Goal: Task Accomplishment & Management: Manage account settings

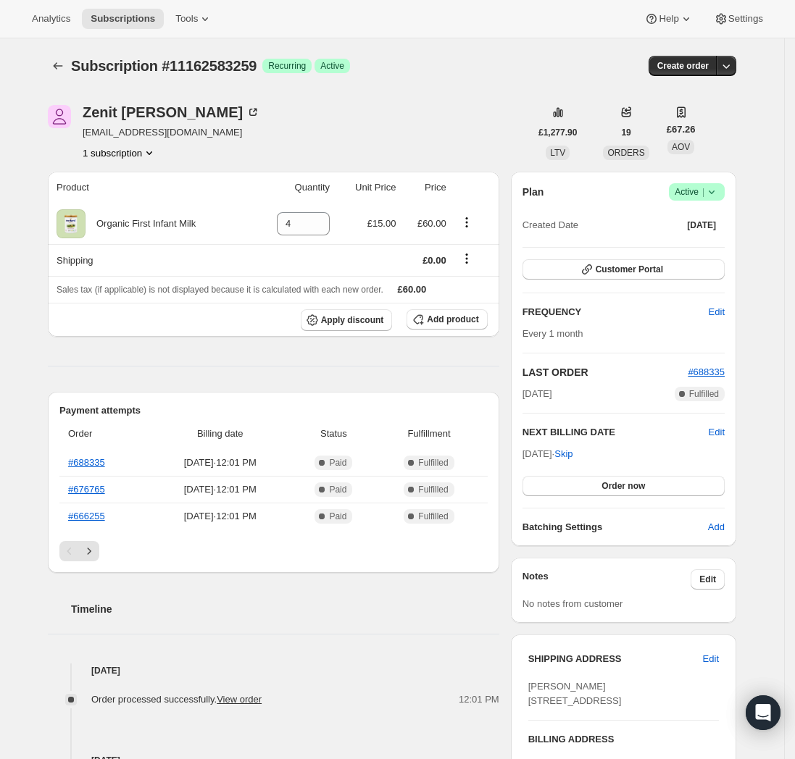
click at [380, 73] on div "Subscription #11162583259 Success Recurring Success Active" at bounding box center [280, 66] width 419 height 20
click at [382, 73] on div "Subscription #11162583259 Success Recurring Success Active" at bounding box center [280, 66] width 419 height 20
click at [724, 185] on span "Success Active |" at bounding box center [697, 191] width 56 height 17
click at [682, 248] on span "Cancel subscription" at bounding box center [697, 245] width 82 height 11
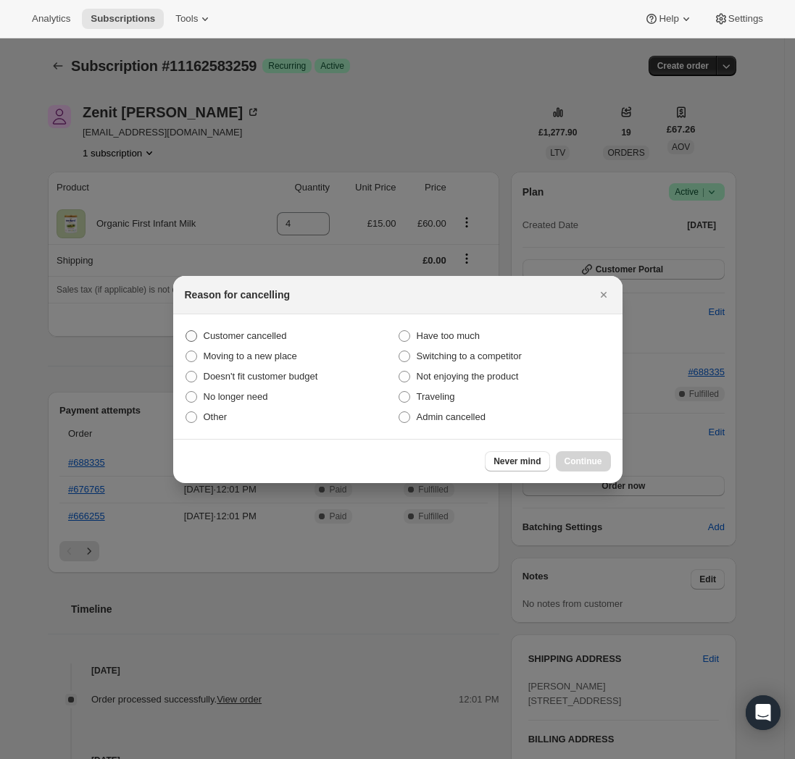
click at [248, 333] on span "Customer cancelled" at bounding box center [245, 335] width 83 height 11
click at [186, 331] on input "Customer cancelled" at bounding box center [185, 330] width 1 height 1
radio input "true"
click at [238, 395] on span "No longer need" at bounding box center [236, 396] width 64 height 11
click at [186, 392] on input "No longer need" at bounding box center [185, 391] width 1 height 1
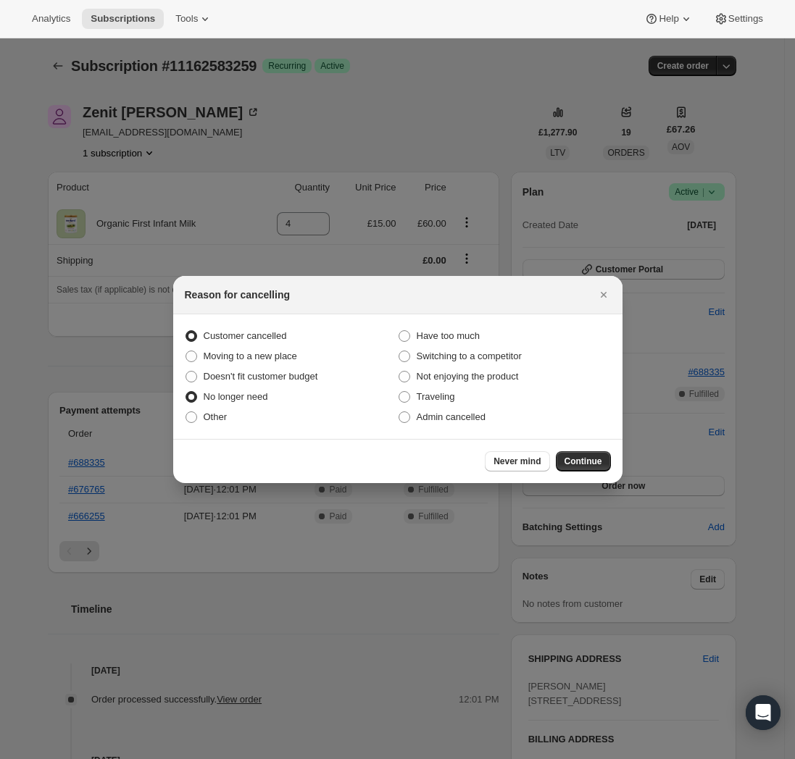
radio input "true"
radio input "false"
click at [584, 458] on span "Continue" at bounding box center [583, 462] width 38 height 12
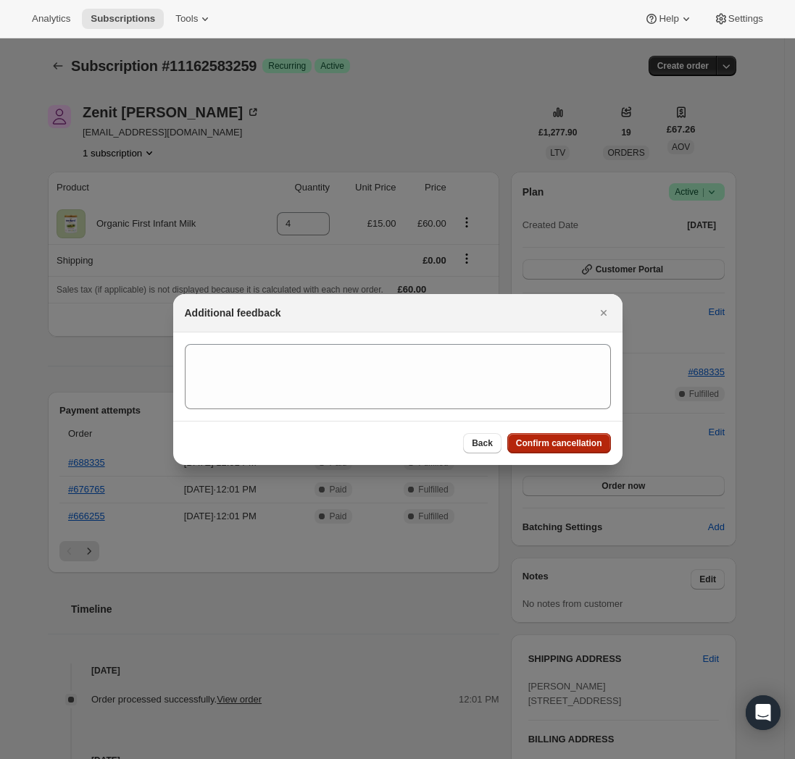
click at [578, 448] on span "Confirm cancellation" at bounding box center [559, 443] width 86 height 12
